Goal: Transaction & Acquisition: Obtain resource

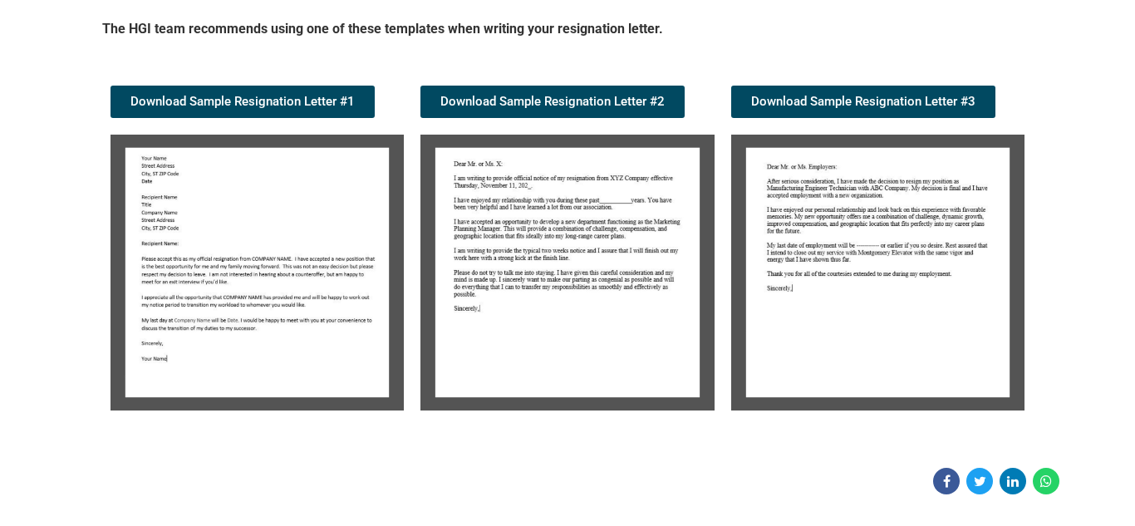
scroll to position [299, 0]
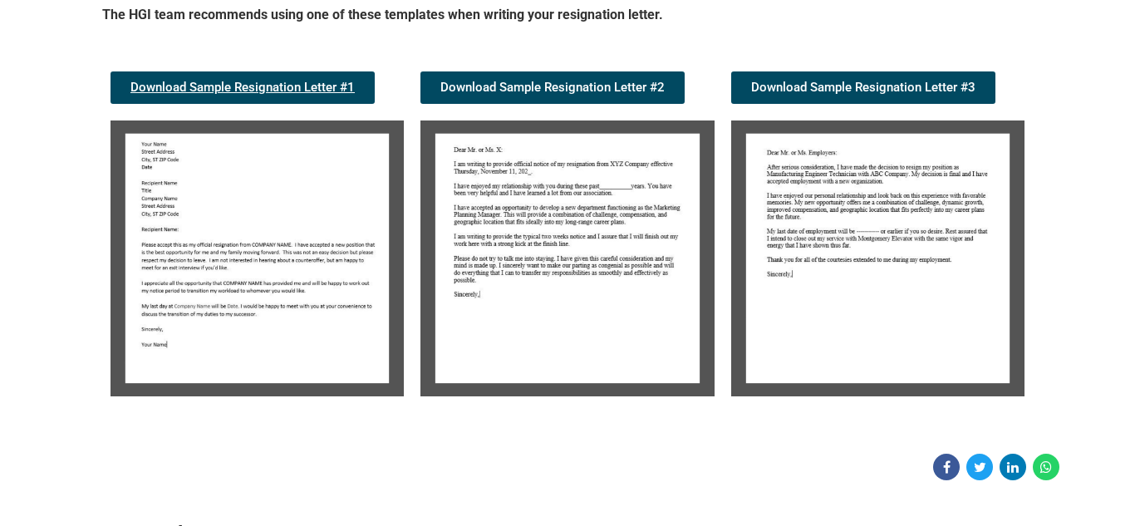
click at [236, 87] on span "Download Sample Resignation Letter #1" at bounding box center [242, 87] width 224 height 12
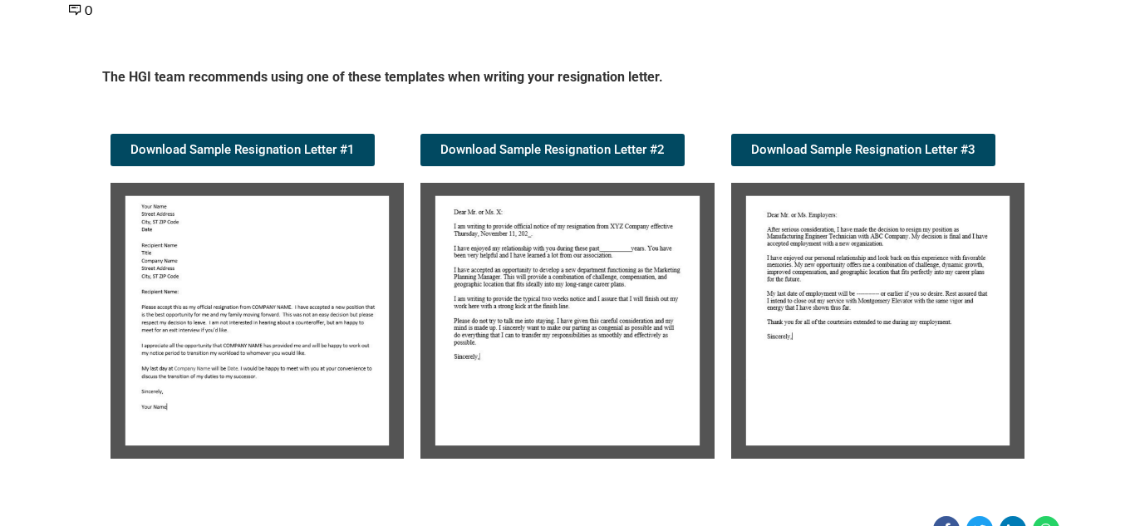
scroll to position [266, 0]
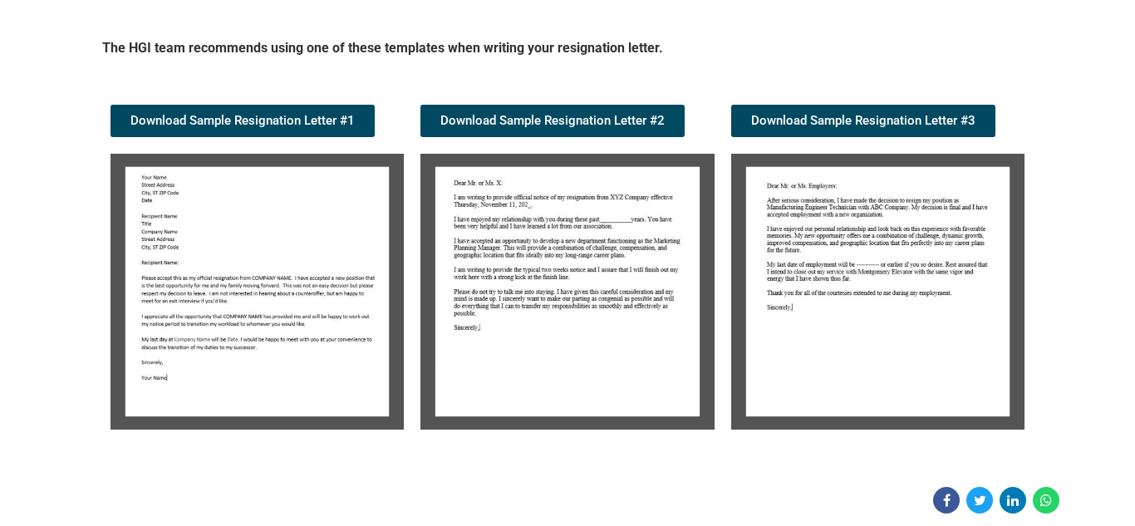
click at [608, 258] on img at bounding box center [566, 292] width 293 height 276
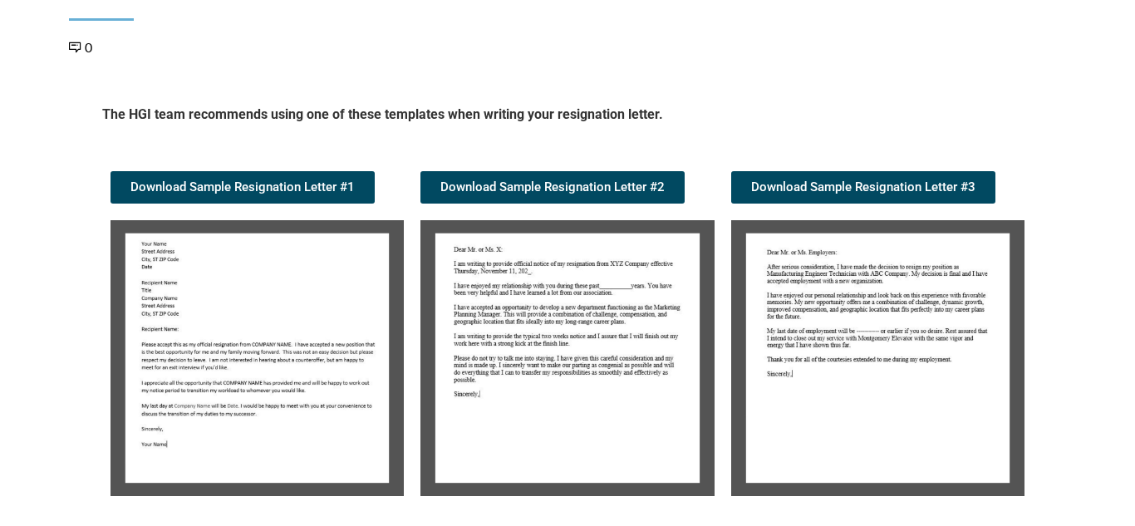
scroll to position [233, 0]
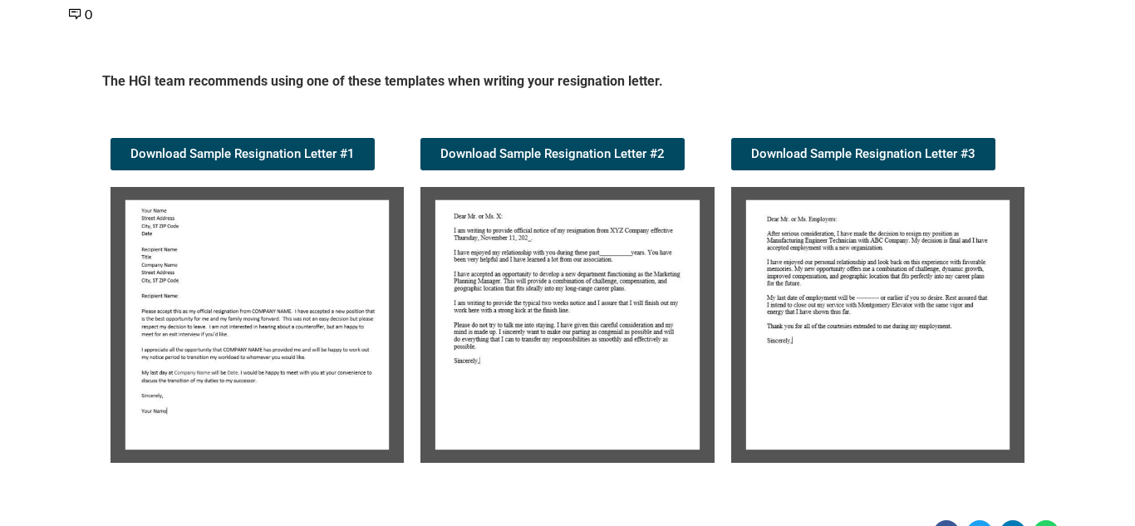
click at [631, 234] on img at bounding box center [566, 325] width 293 height 276
click at [568, 166] on link "Download Sample Resignation Letter #2" at bounding box center [552, 154] width 264 height 32
click at [299, 332] on img at bounding box center [256, 325] width 293 height 276
